Goal: Download file/media

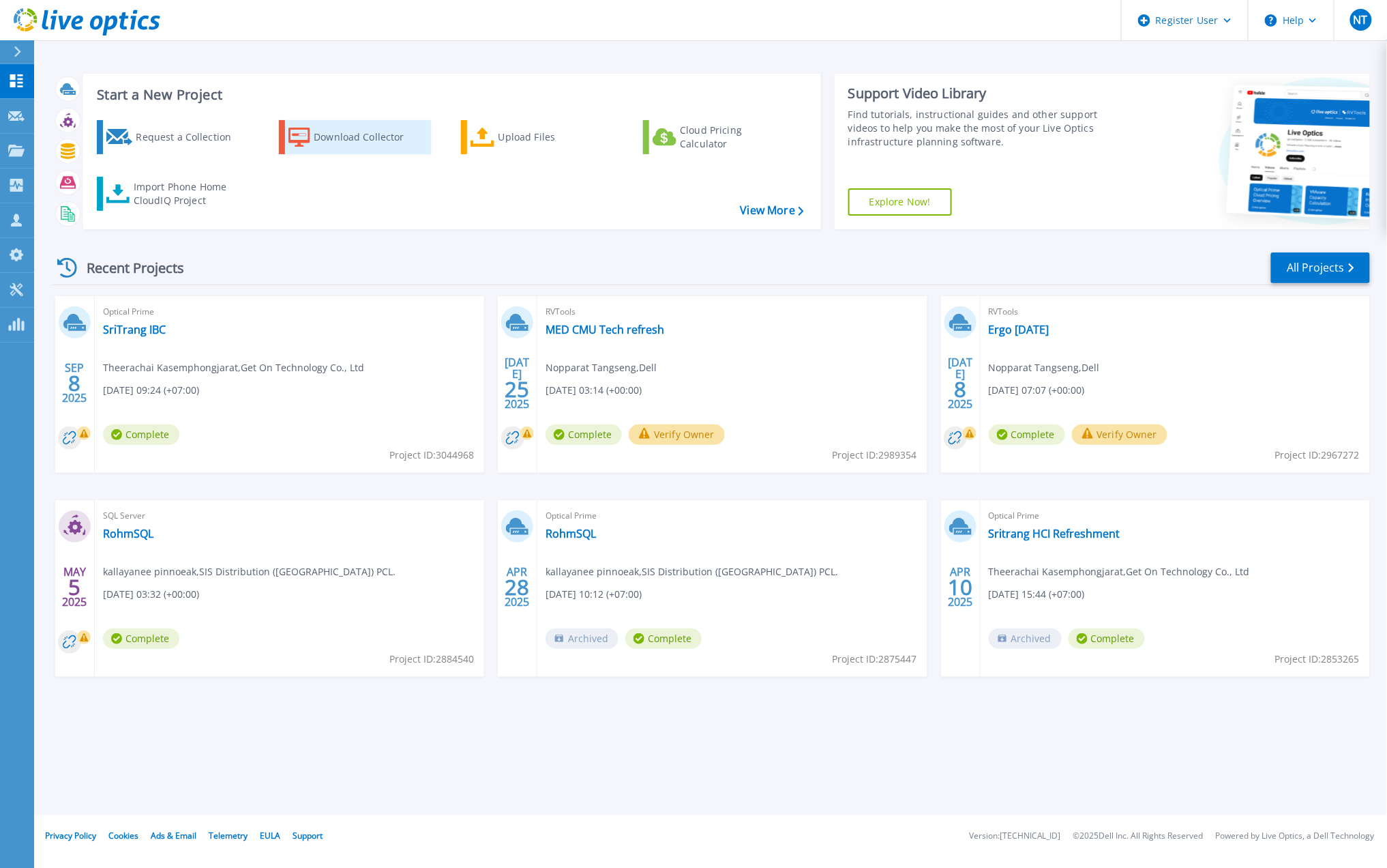
click at [370, 135] on div "Download Collector" at bounding box center [368, 137] width 109 height 27
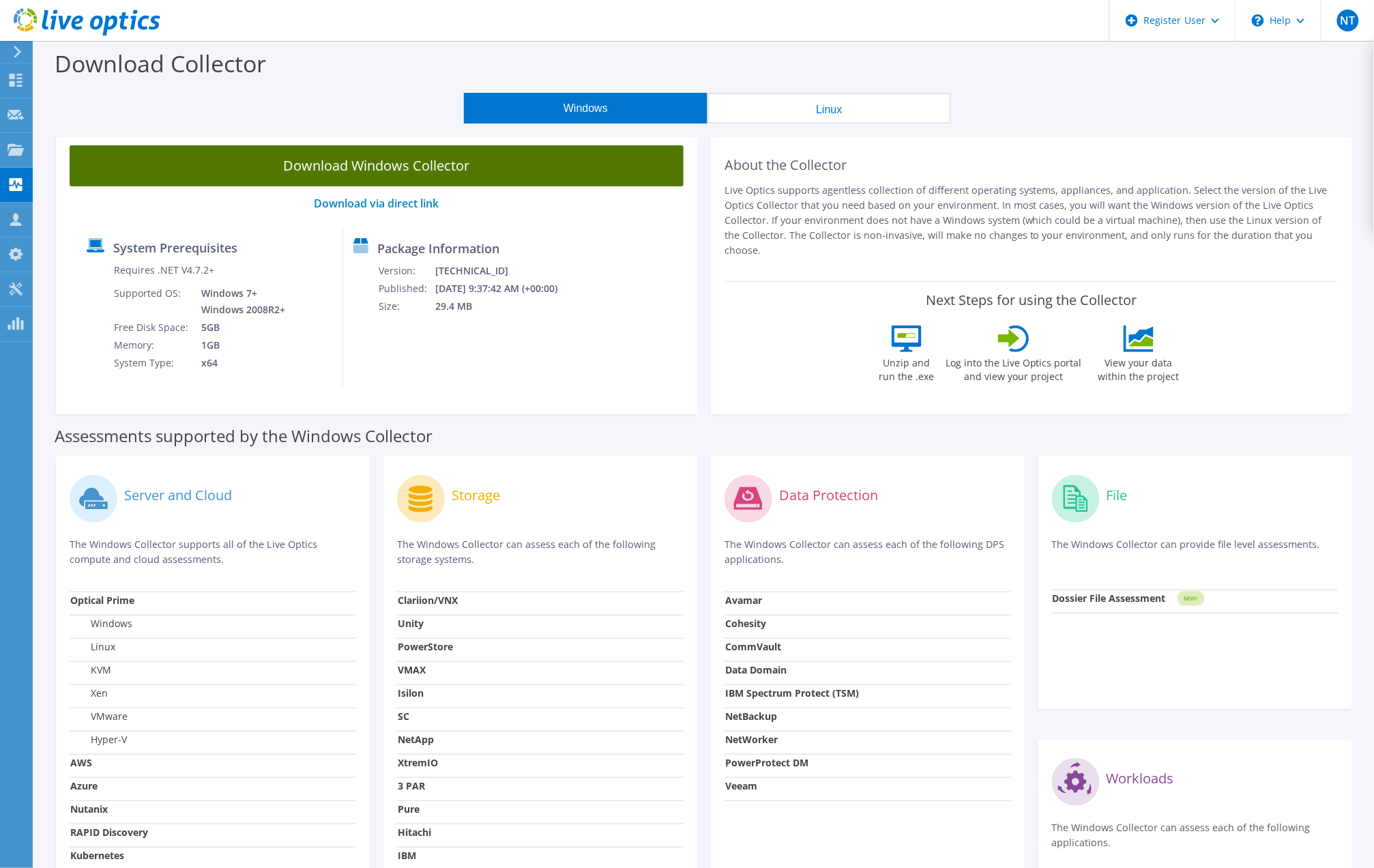
click at [386, 168] on link "Download Windows Collector" at bounding box center [376, 165] width 614 height 41
